Goal: Task Accomplishment & Management: Use online tool/utility

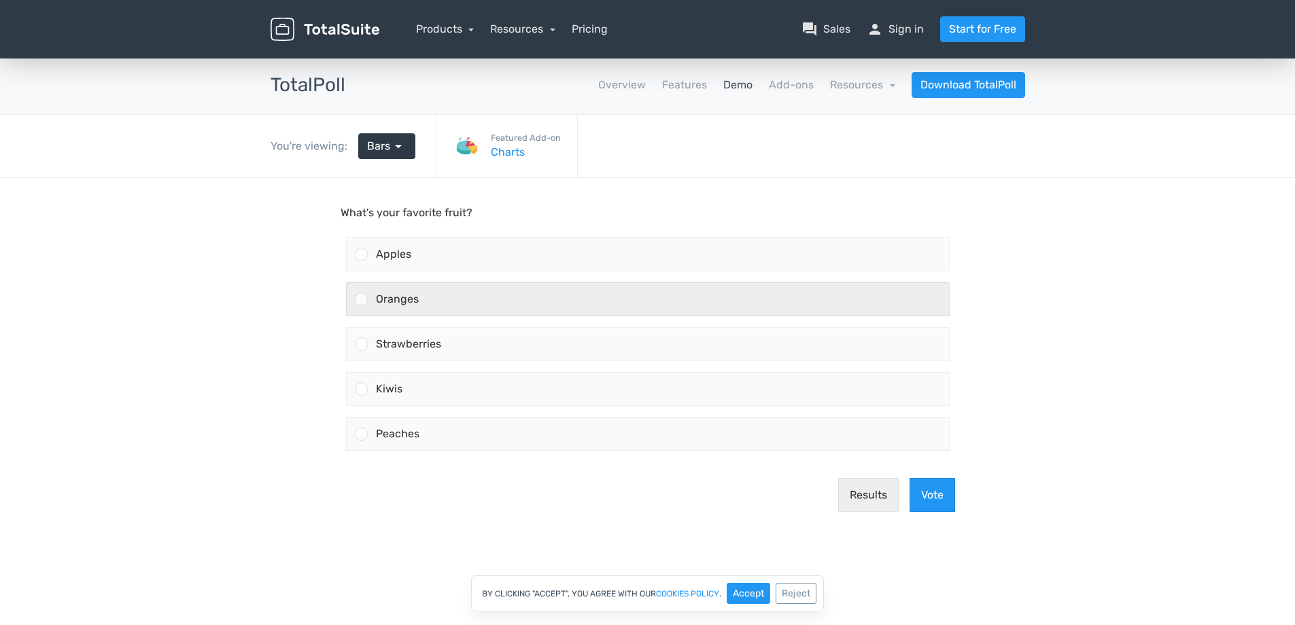
click at [413, 288] on div "Oranges" at bounding box center [658, 299] width 581 height 33
click at [361, 299] on input "Oranges" at bounding box center [361, 299] width 0 height 0
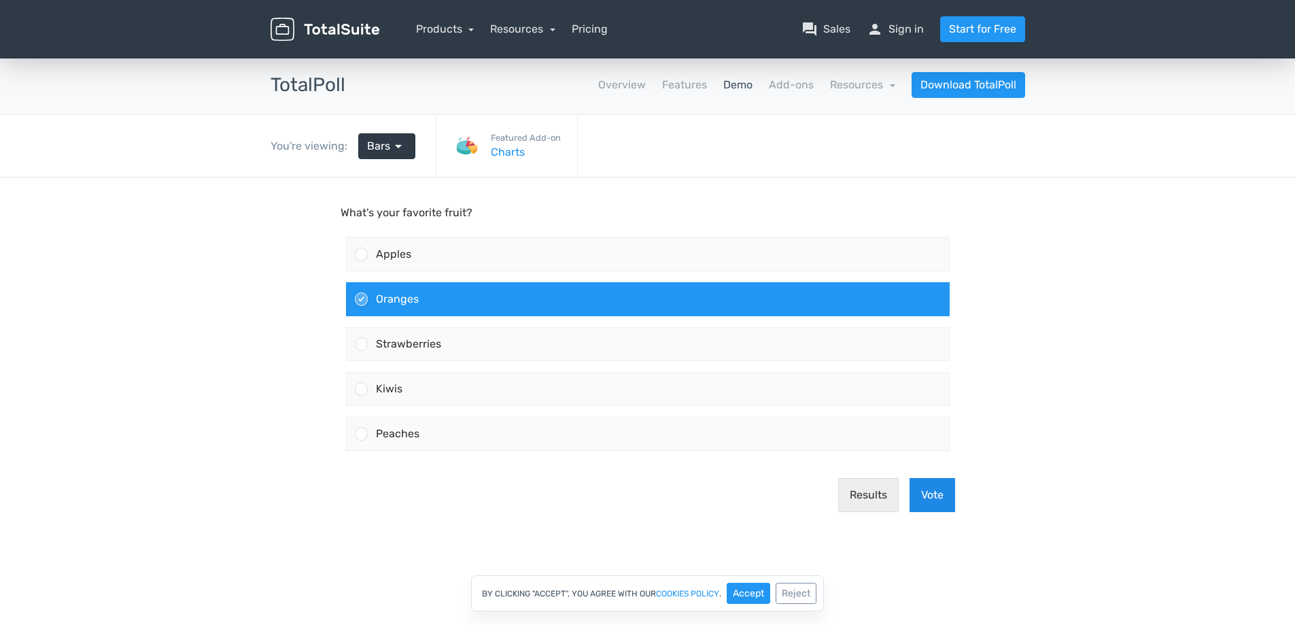
click at [931, 489] on button "Vote" at bounding box center [932, 495] width 46 height 34
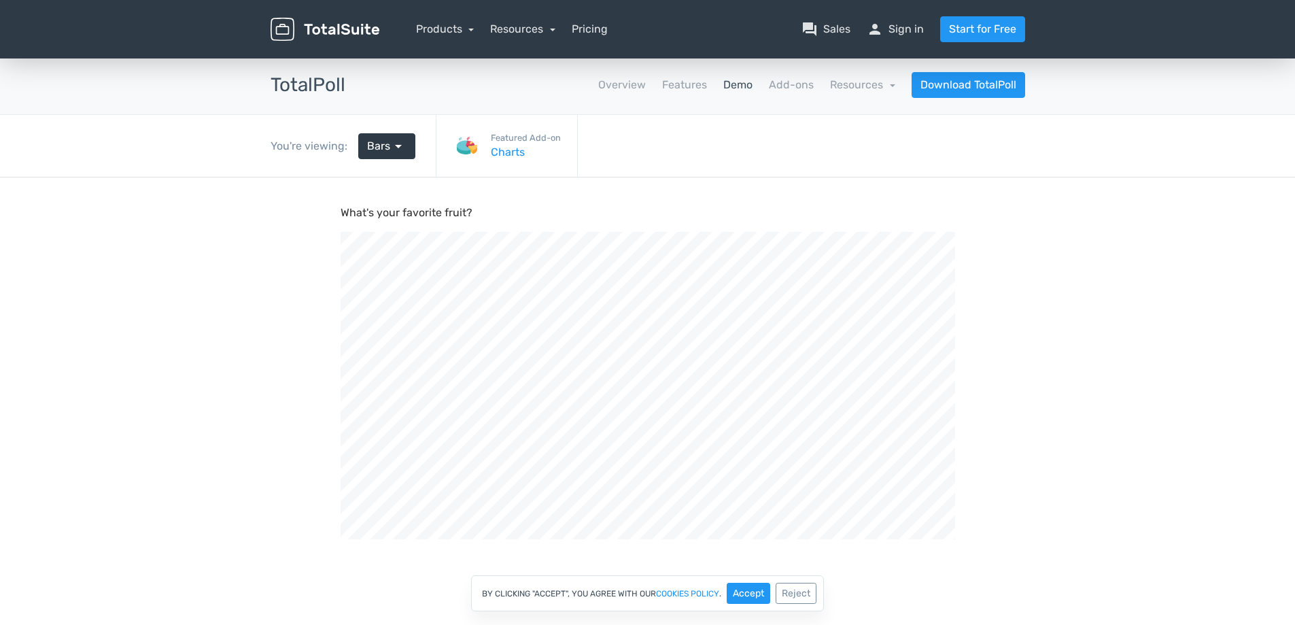
click at [744, 87] on link "Demo" at bounding box center [737, 85] width 29 height 16
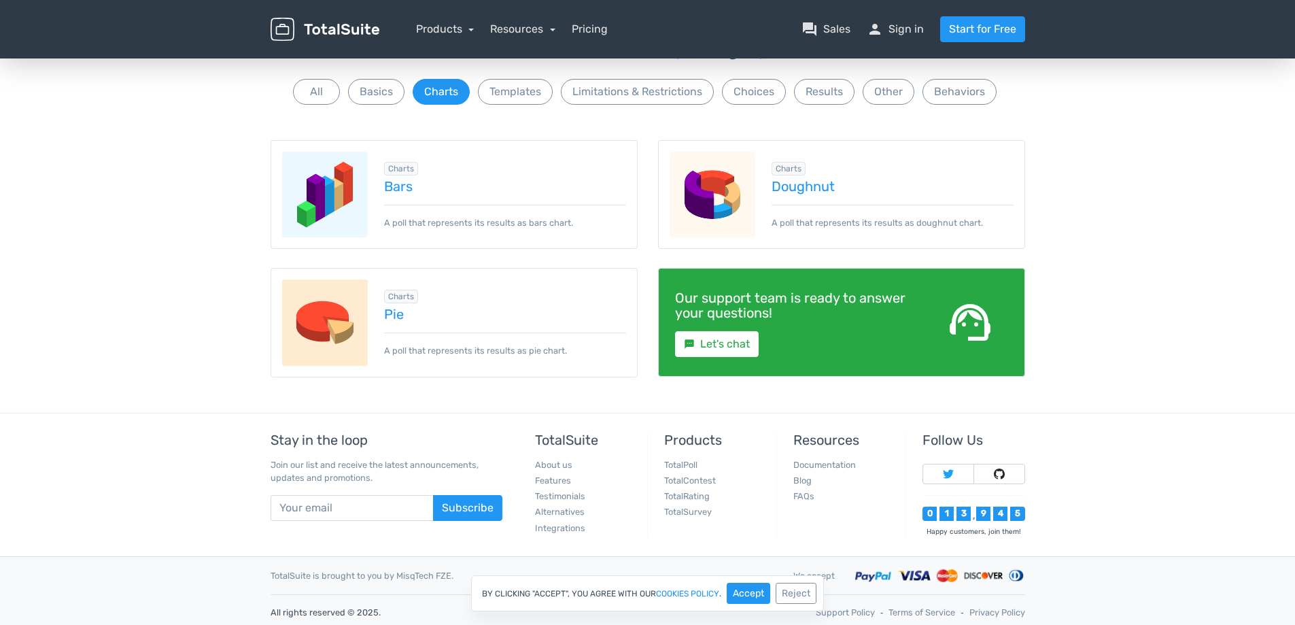
scroll to position [114, 0]
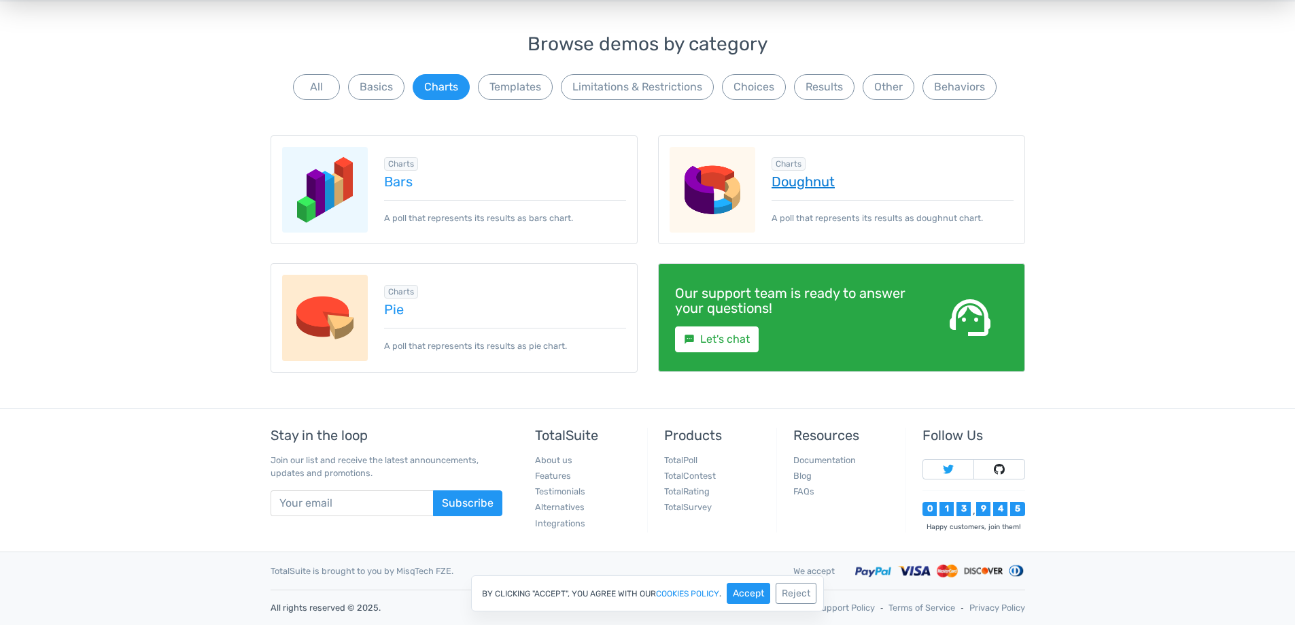
click at [791, 184] on link "Doughnut" at bounding box center [892, 181] width 242 height 15
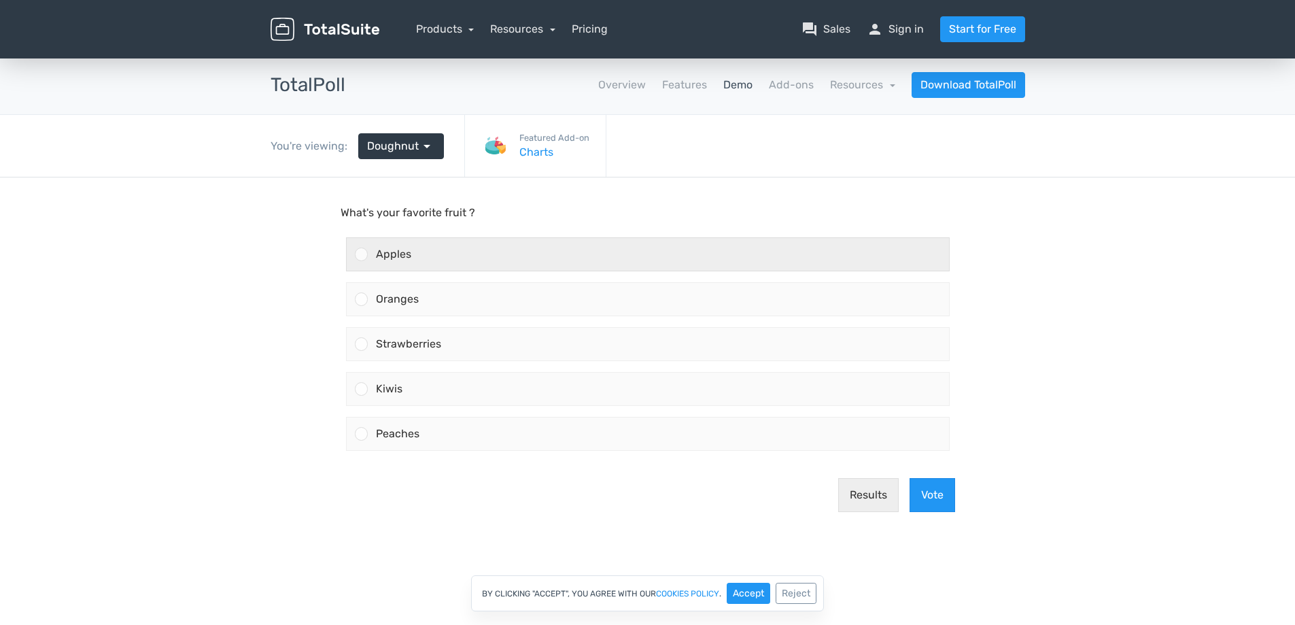
click at [481, 272] on label "Apples" at bounding box center [648, 254] width 614 height 45
click at [361, 254] on input "Apples" at bounding box center [361, 254] width 0 height 0
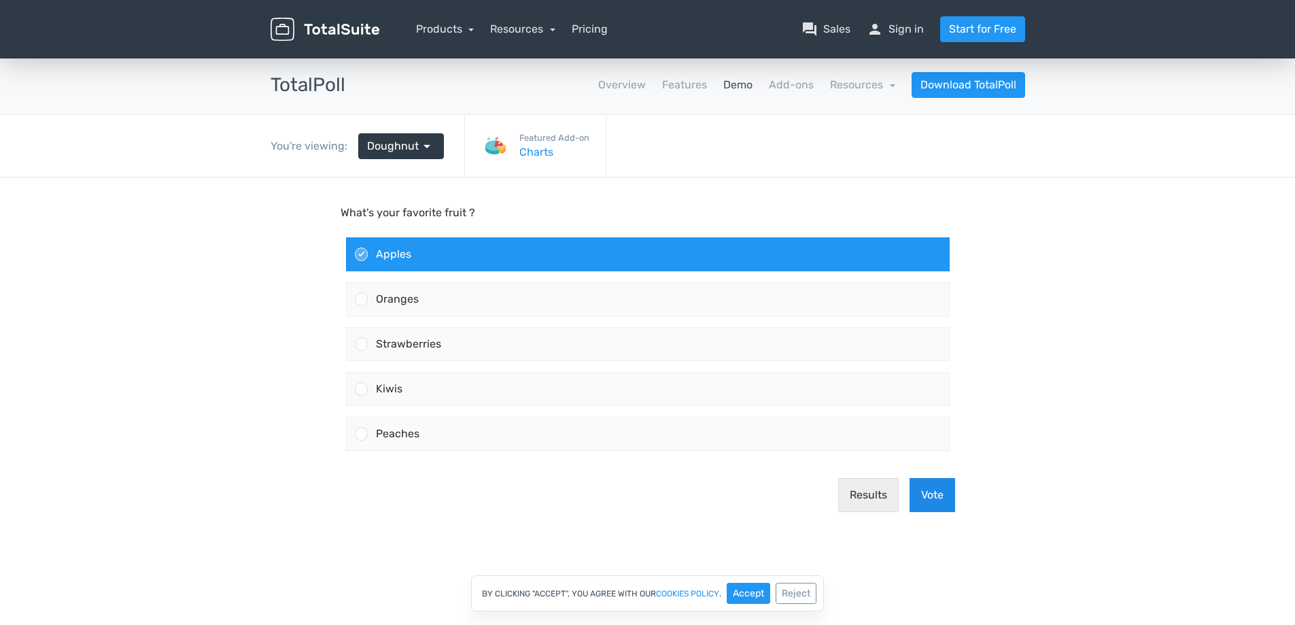
click at [950, 485] on button "Vote" at bounding box center [932, 495] width 46 height 34
